Goal: Complete application form: Complete application form

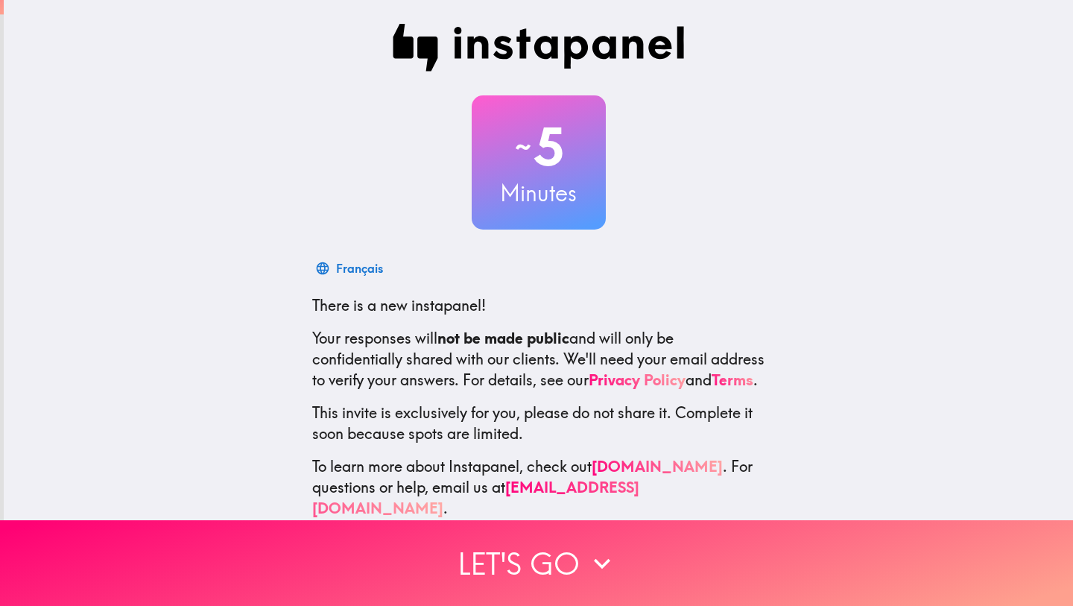
scroll to position [22, 0]
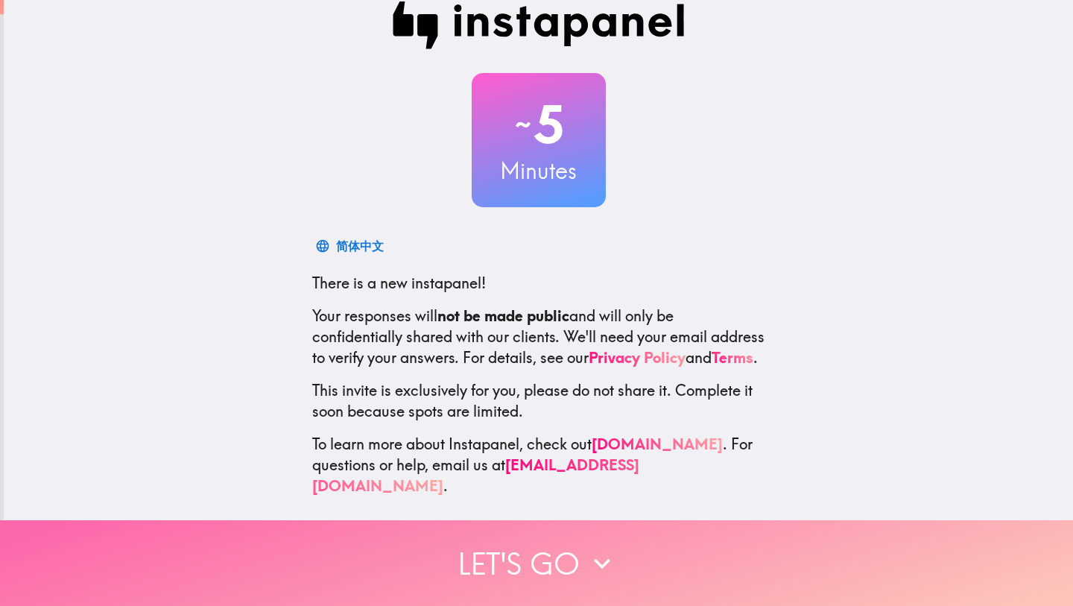
click at [627, 557] on button "Let's go" at bounding box center [536, 563] width 1073 height 86
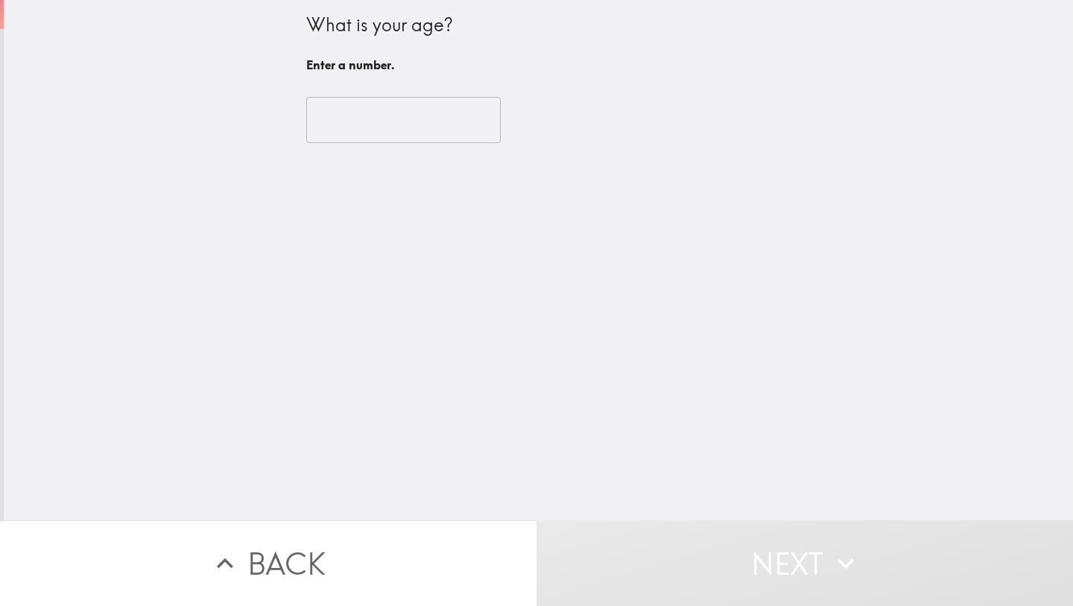
click at [419, 134] on input "number" at bounding box center [403, 120] width 194 height 46
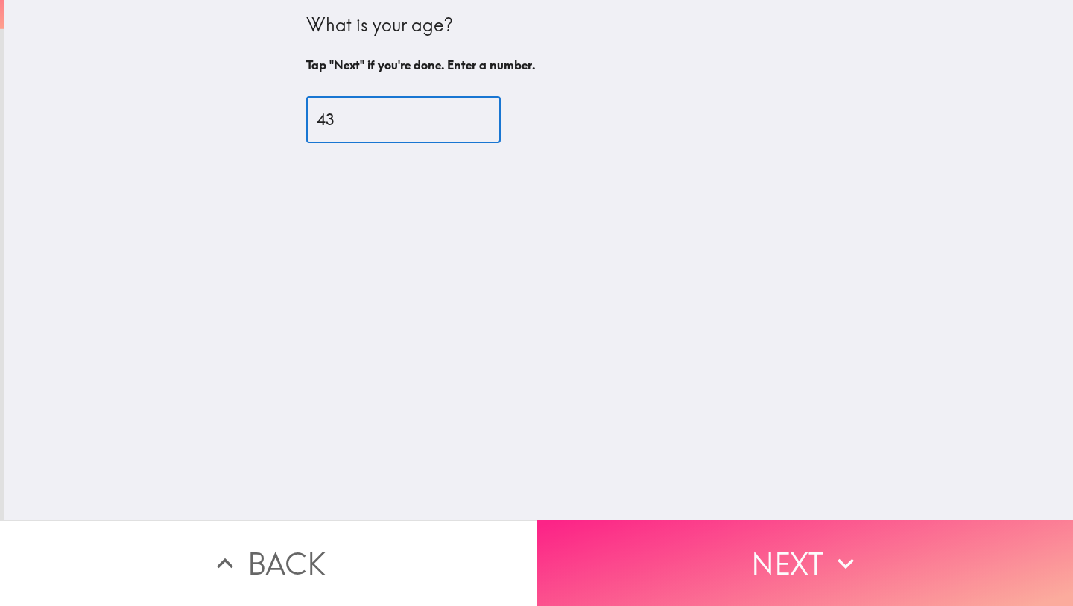
type input "43"
click at [664, 578] on button "Next" at bounding box center [804, 563] width 536 height 86
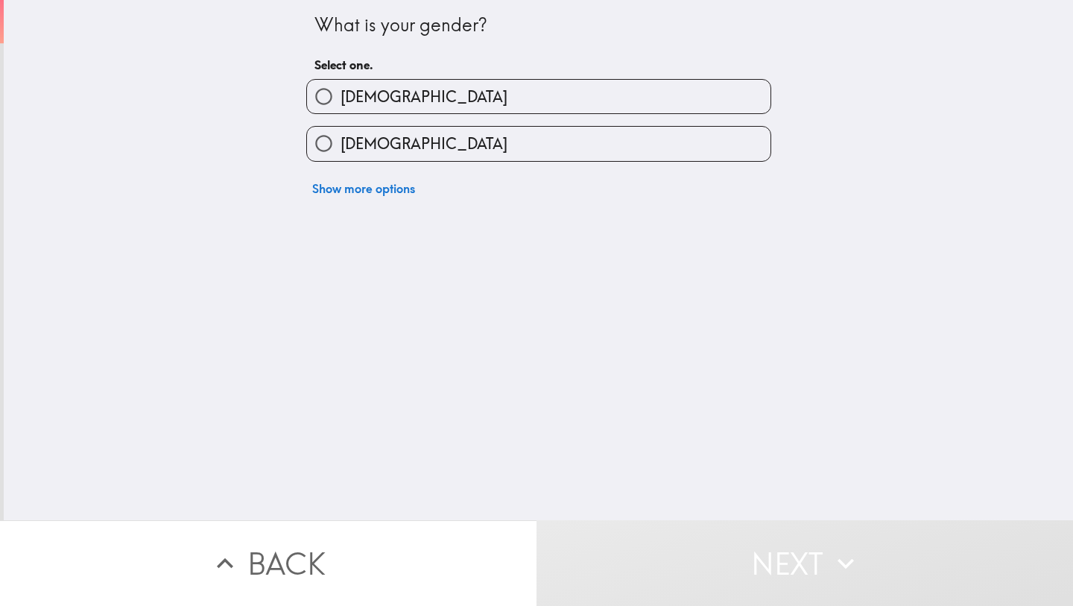
click at [472, 101] on label "[DEMOGRAPHIC_DATA]" at bounding box center [538, 97] width 463 height 34
click at [340, 101] on input "[DEMOGRAPHIC_DATA]" at bounding box center [324, 97] width 34 height 34
radio input "true"
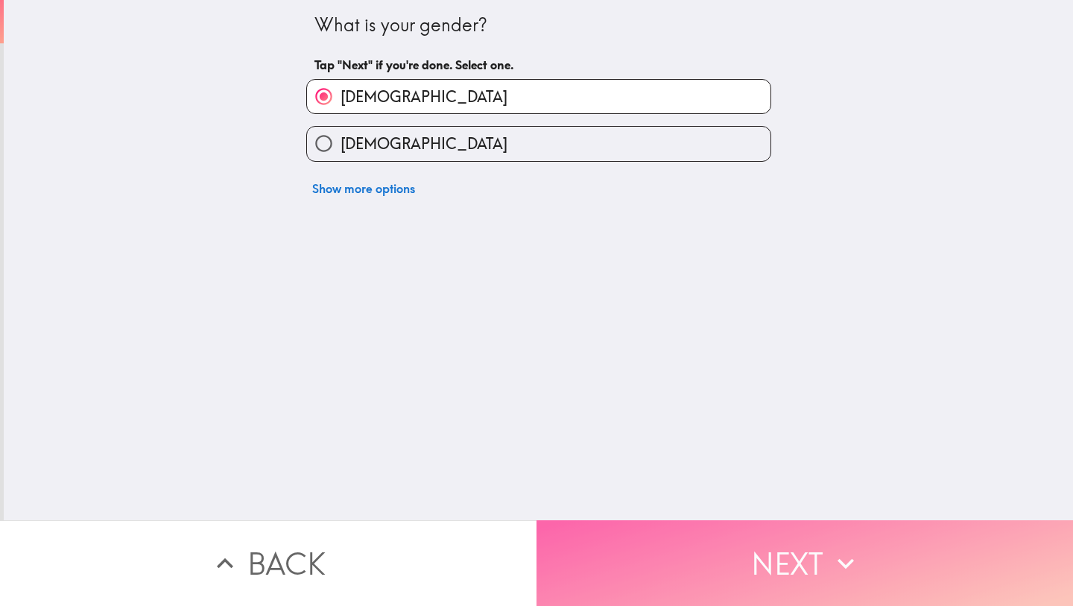
click at [733, 568] on button "Next" at bounding box center [804, 563] width 536 height 86
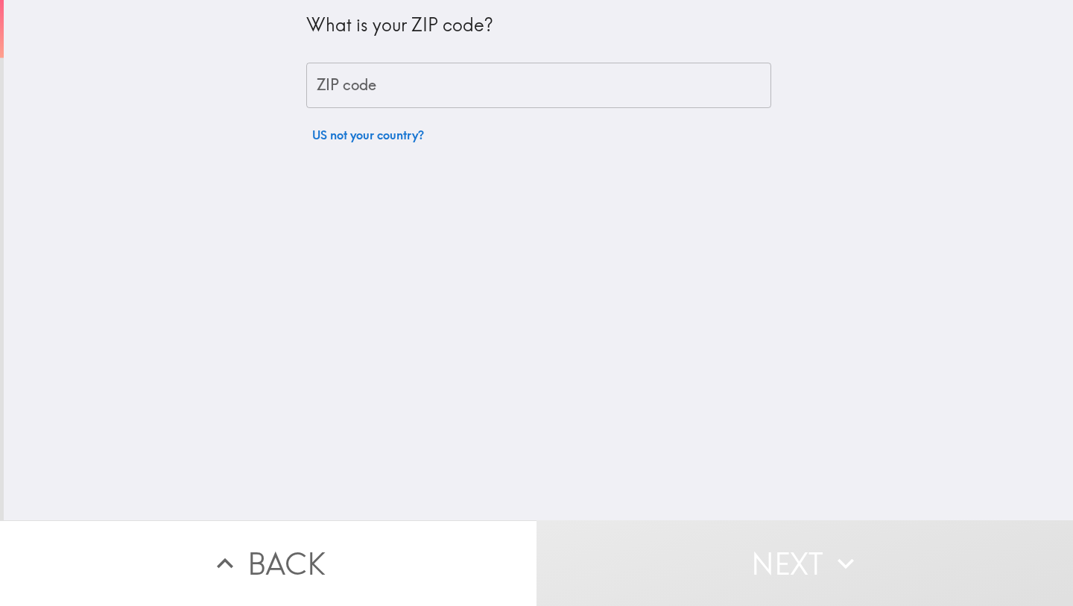
click at [478, 61] on div "What is your ZIP code? ZIP code ZIP code US not your country?" at bounding box center [538, 75] width 465 height 150
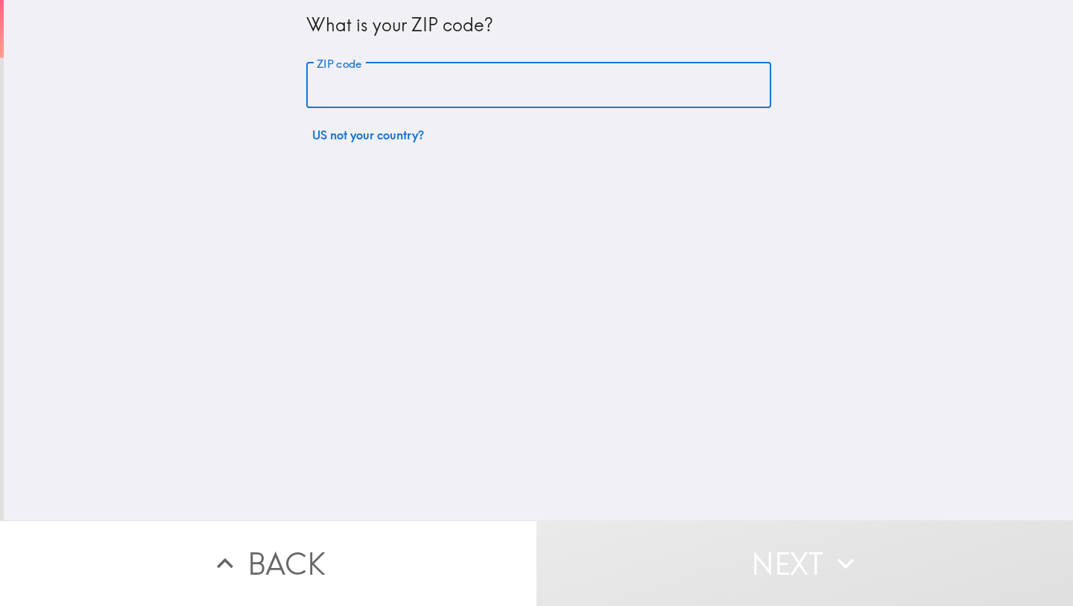
click at [478, 83] on input "ZIP code" at bounding box center [538, 86] width 465 height 46
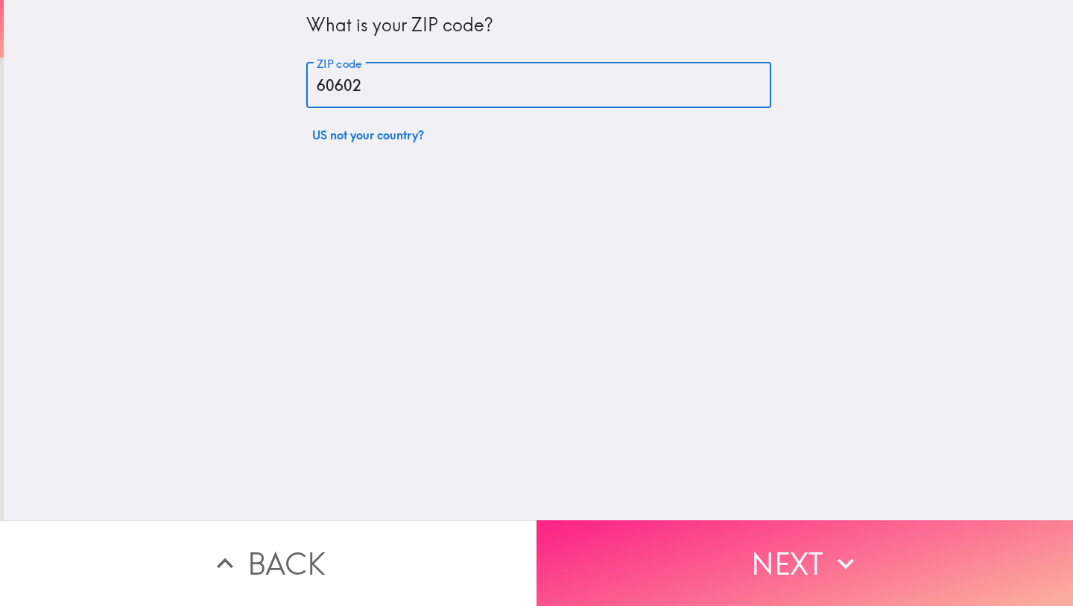
type input "60602"
click at [714, 534] on button "Next" at bounding box center [804, 563] width 536 height 86
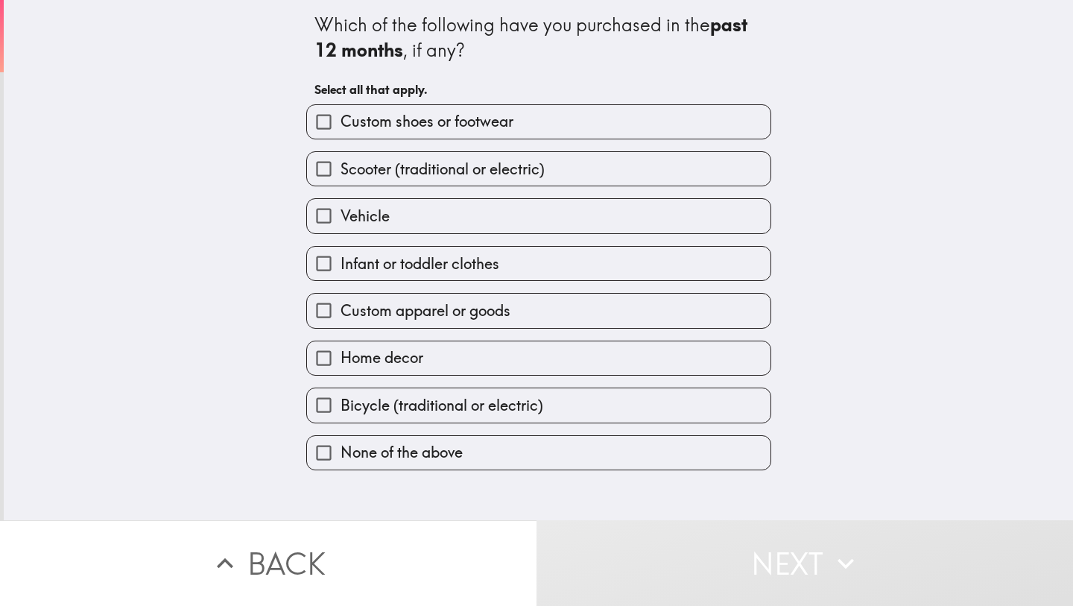
click at [560, 463] on label "None of the above" at bounding box center [538, 453] width 463 height 34
click at [340, 463] on input "None of the above" at bounding box center [324, 453] width 34 height 34
checkbox input "true"
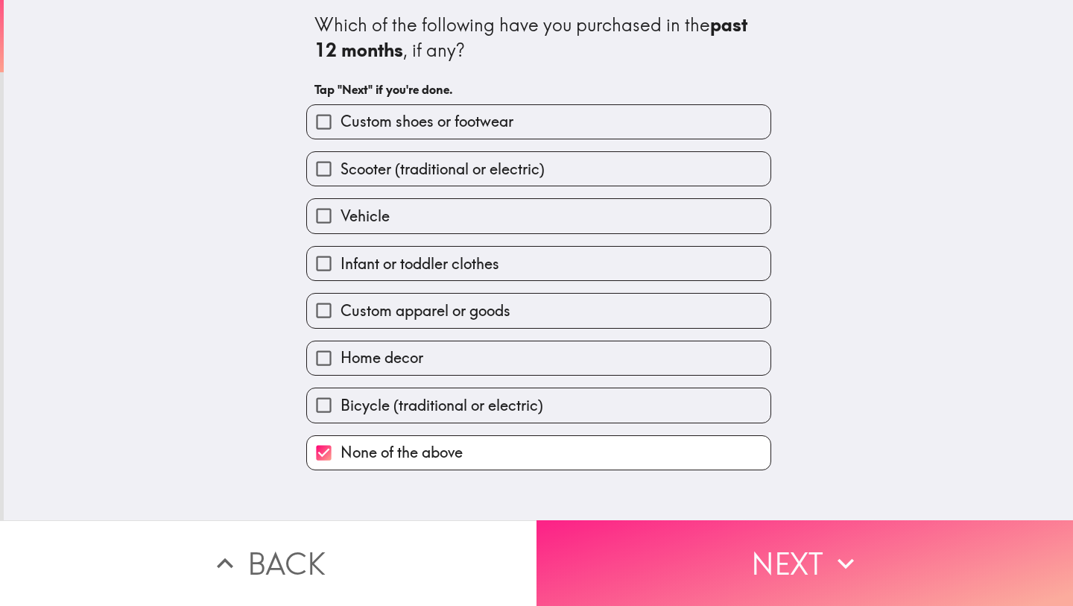
click at [630, 547] on button "Next" at bounding box center [804, 563] width 536 height 86
